Goal: Find specific page/section: Find specific page/section

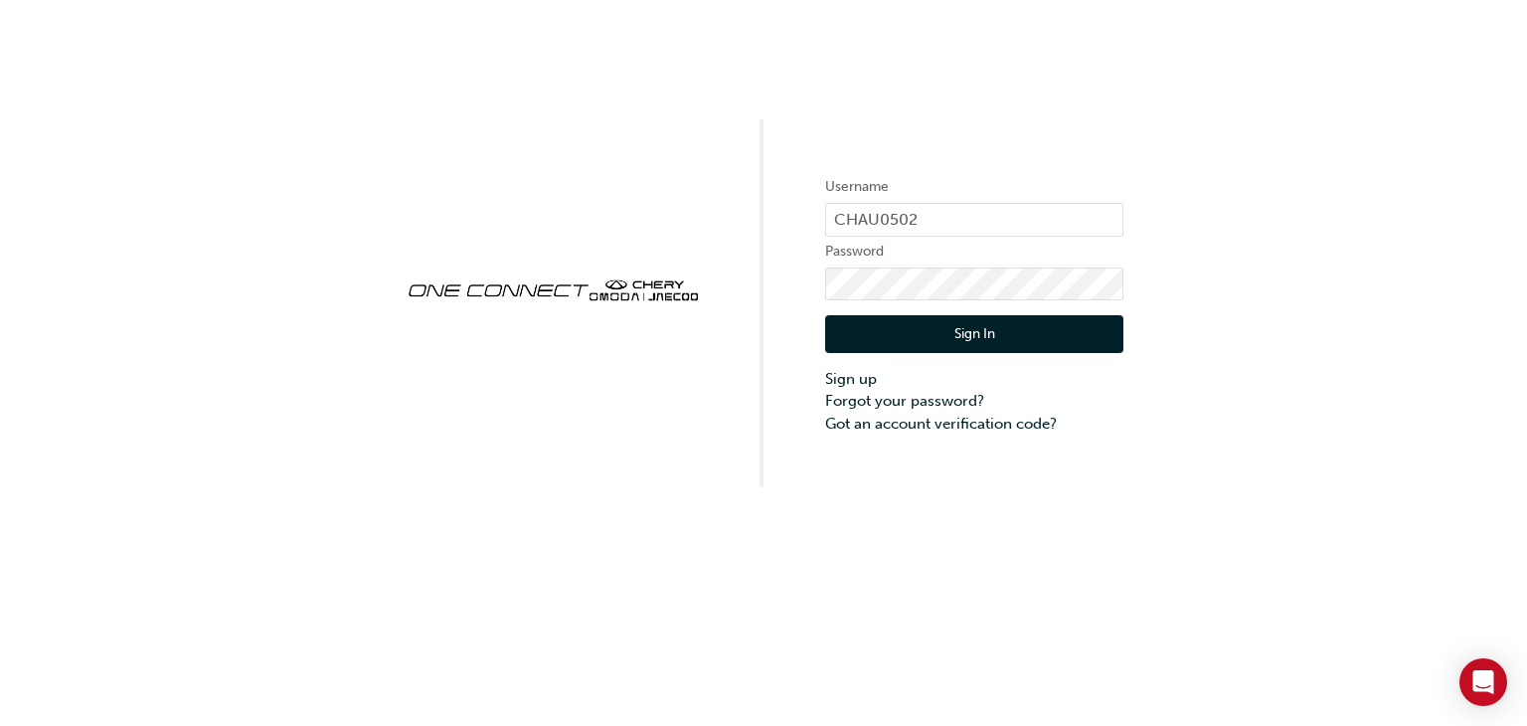
click at [974, 331] on button "Sign In" at bounding box center [974, 334] width 298 height 38
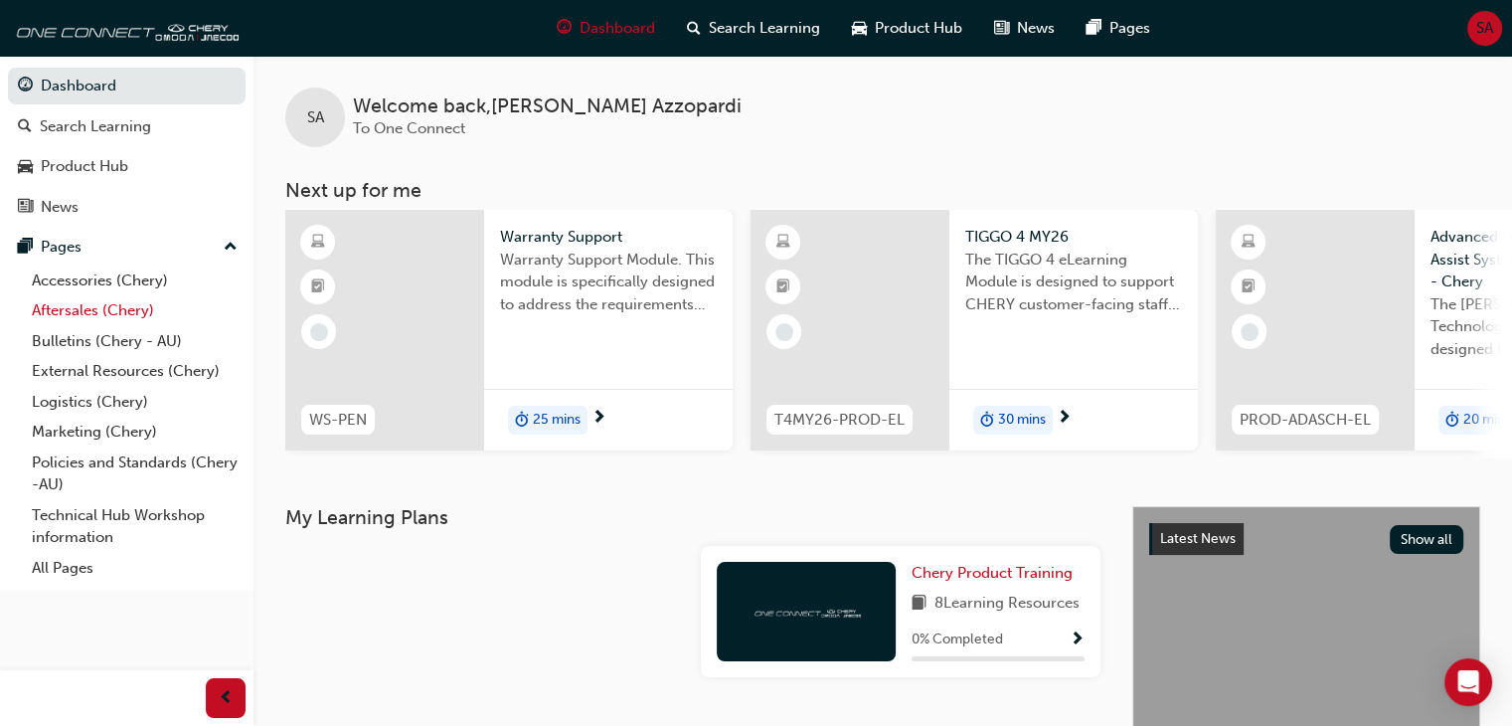
click at [125, 311] on link "Aftersales (Chery)" at bounding box center [135, 310] width 222 height 31
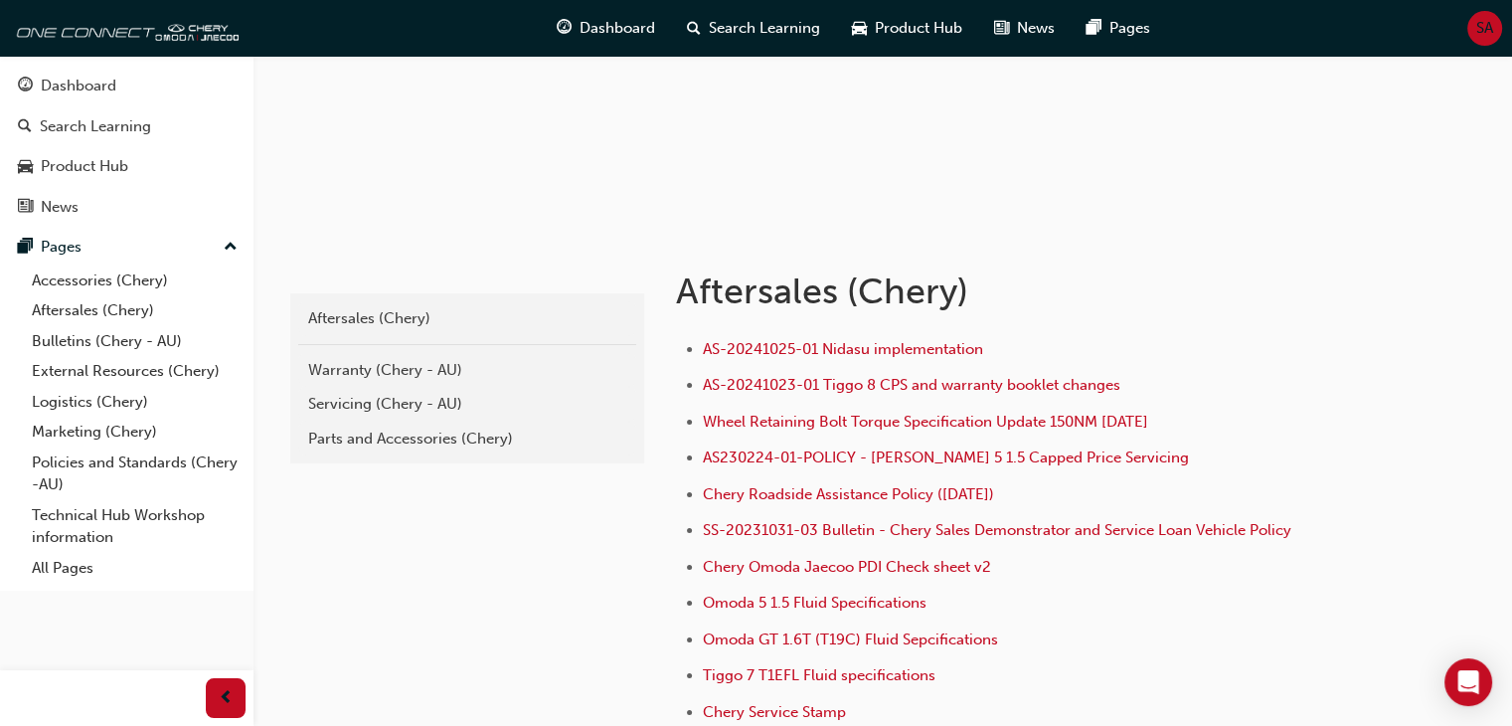
scroll to position [232, 0]
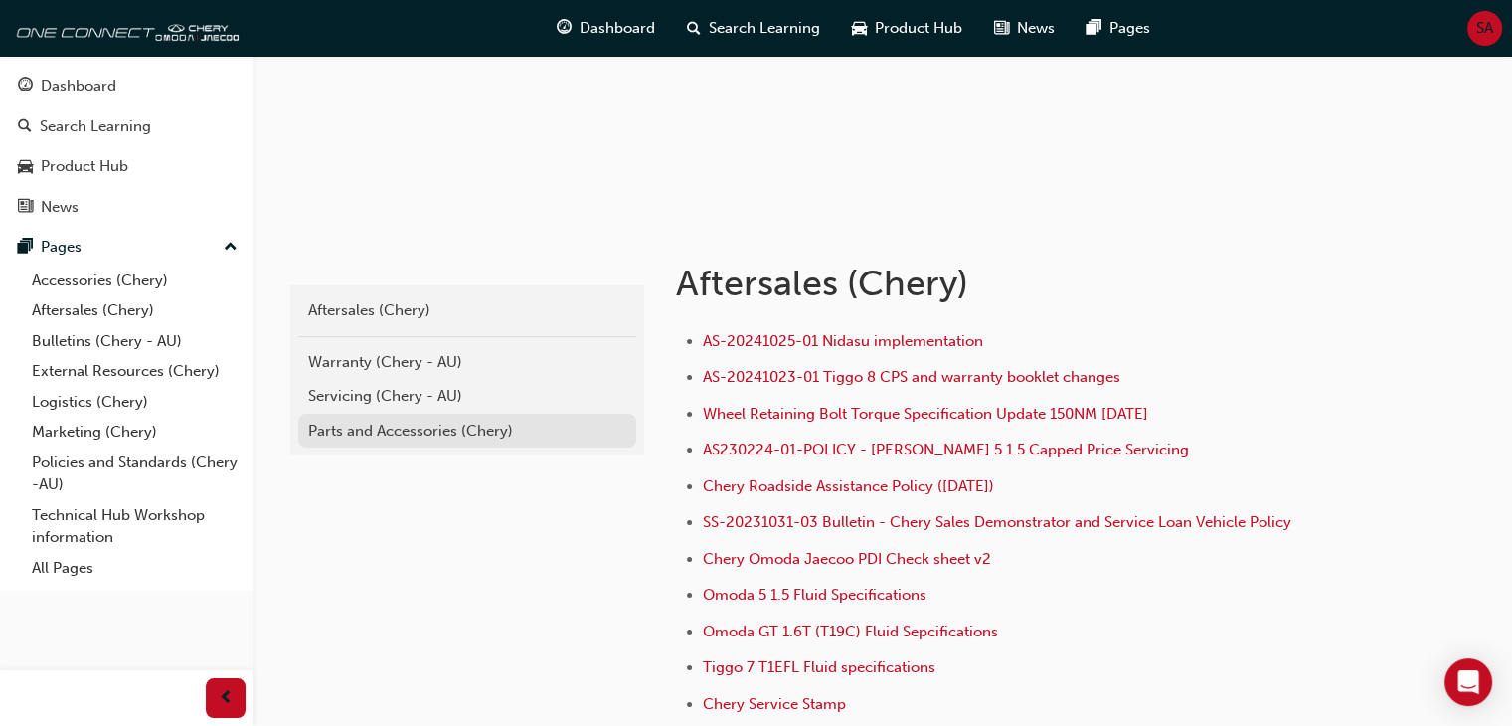
click at [420, 430] on div "Parts and Accessories (Chery)" at bounding box center [467, 431] width 318 height 23
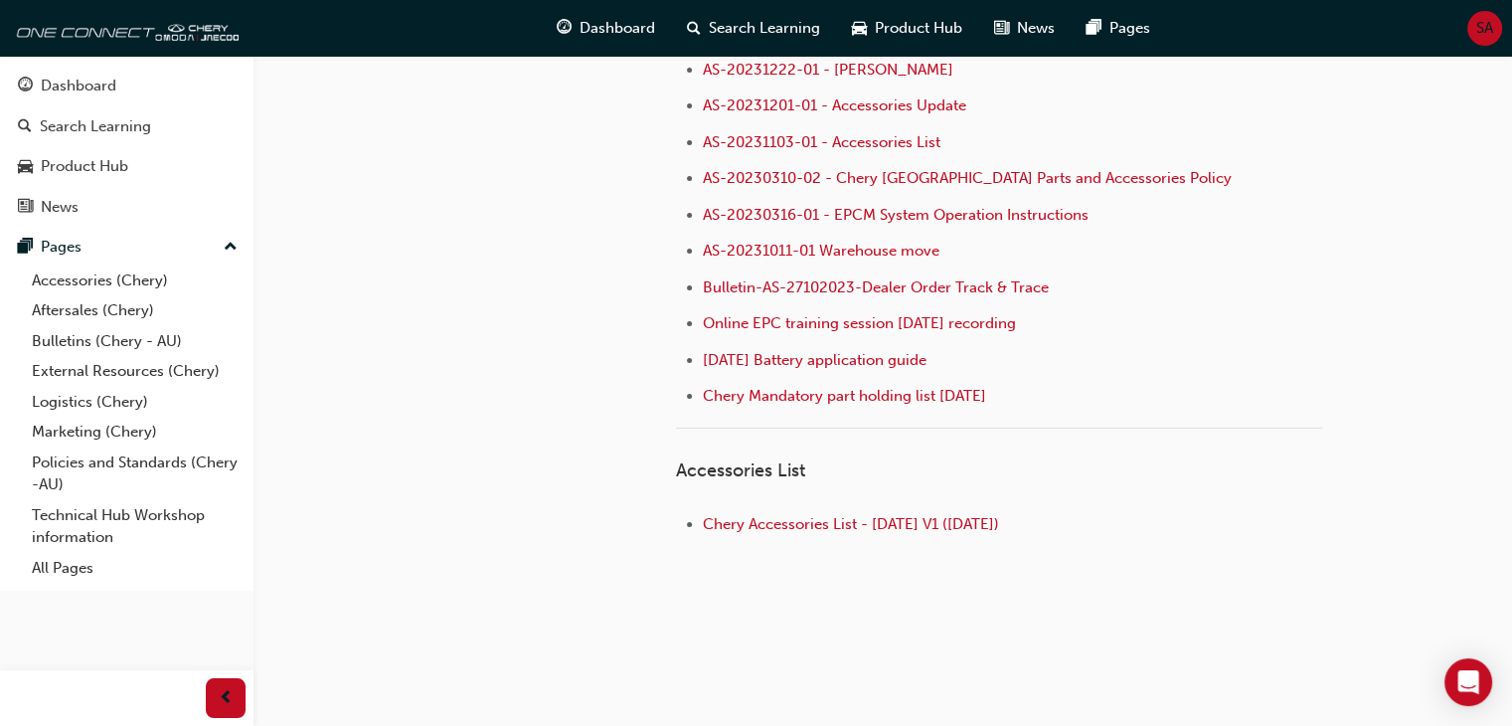
scroll to position [385, 0]
click at [147, 310] on link "Aftersales (Chery)" at bounding box center [135, 310] width 222 height 31
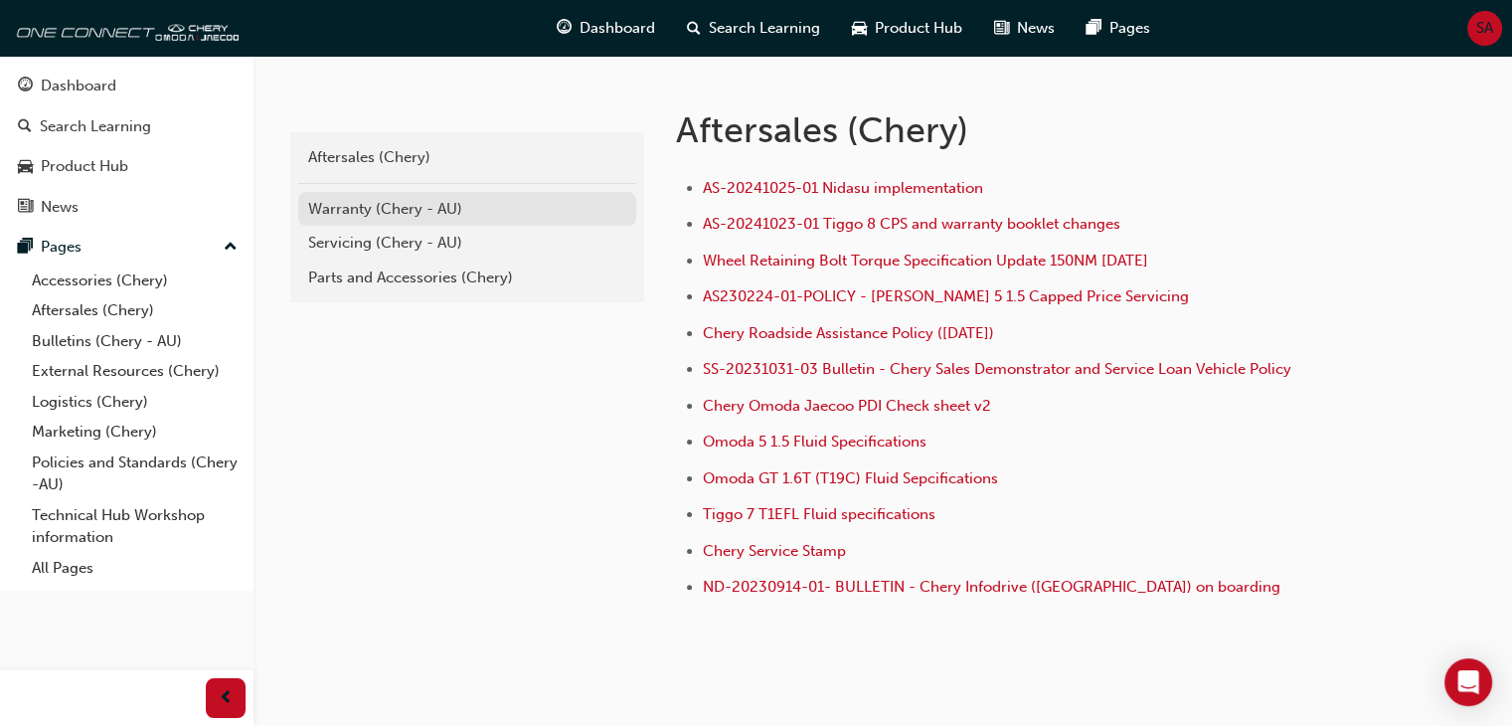
click at [416, 209] on div "Warranty (Chery - AU)" at bounding box center [467, 209] width 318 height 23
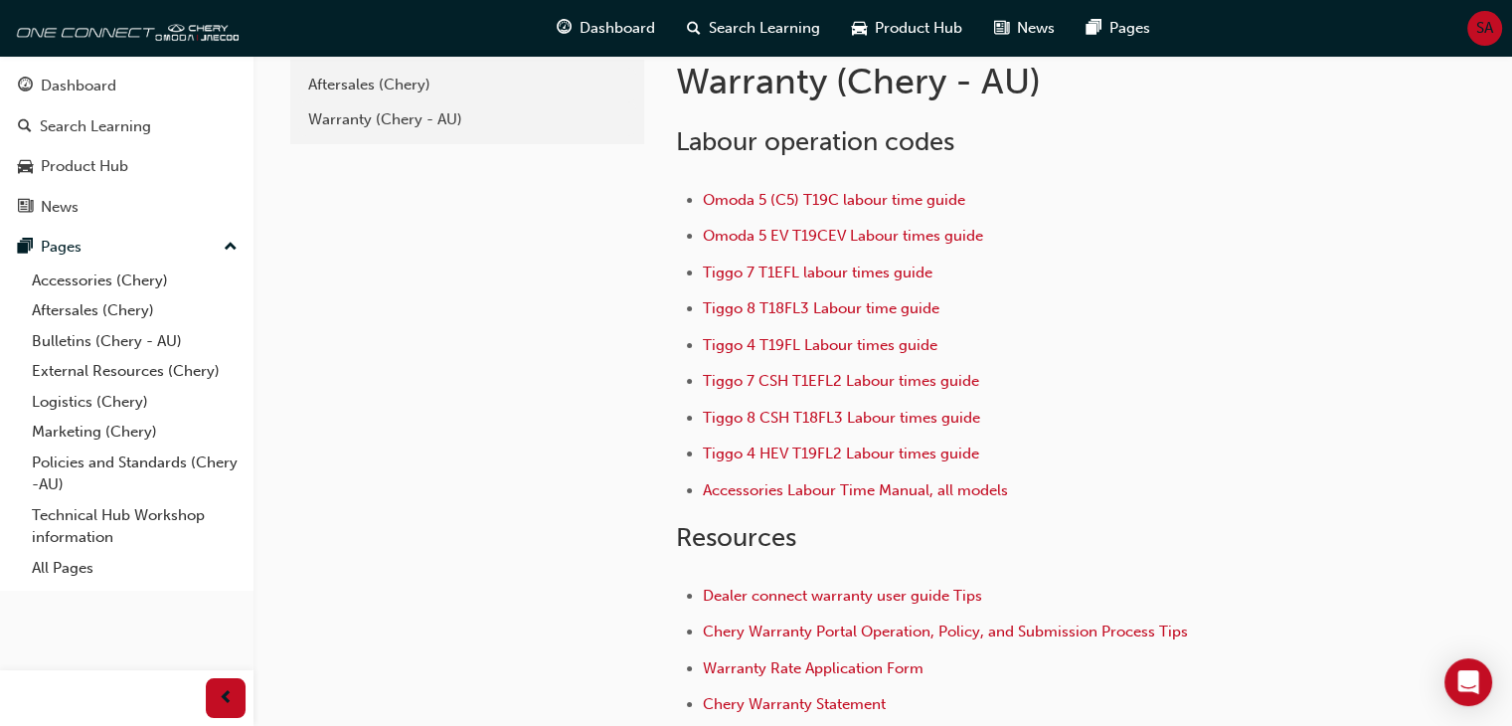
scroll to position [24, 0]
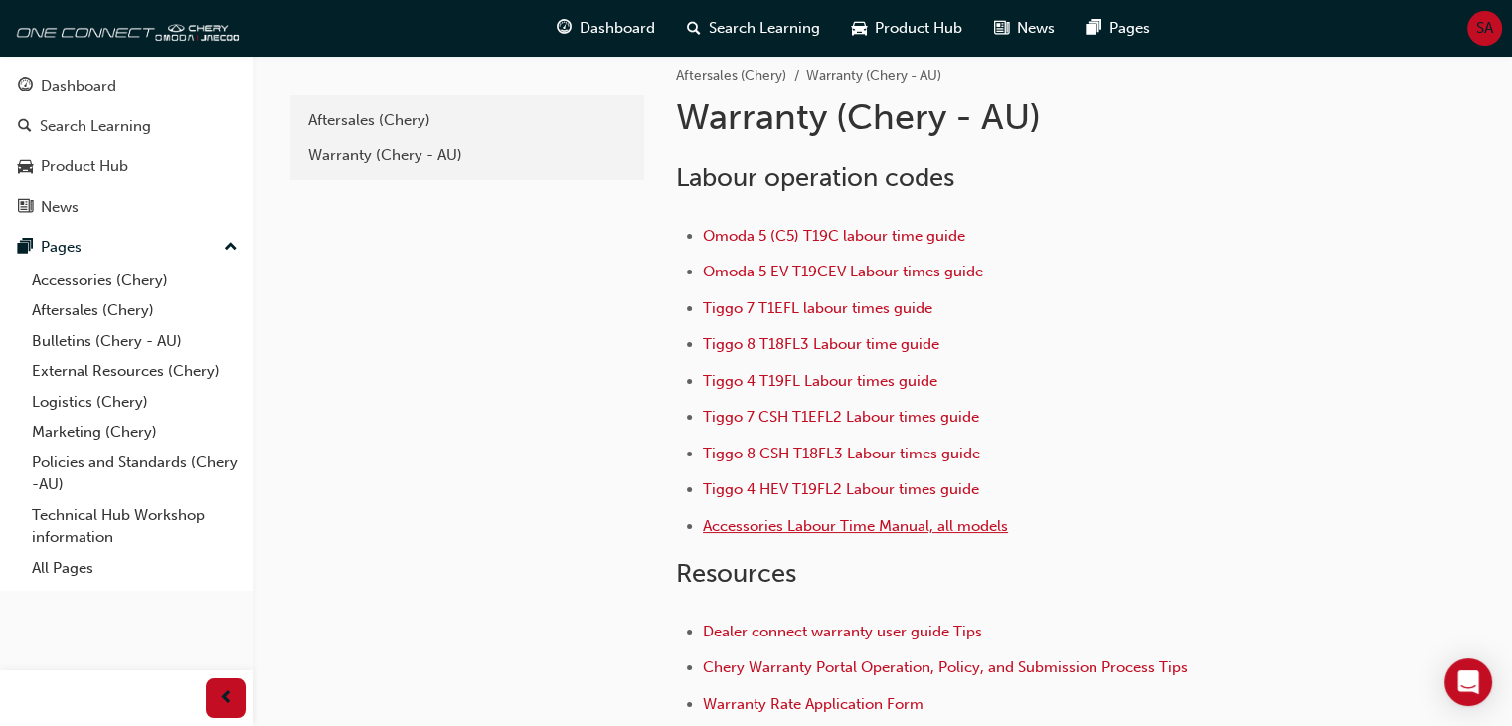
click at [807, 525] on span "Accessories Labour Time Manual, all models" at bounding box center [855, 526] width 305 height 18
